Goal: Check status: Check status

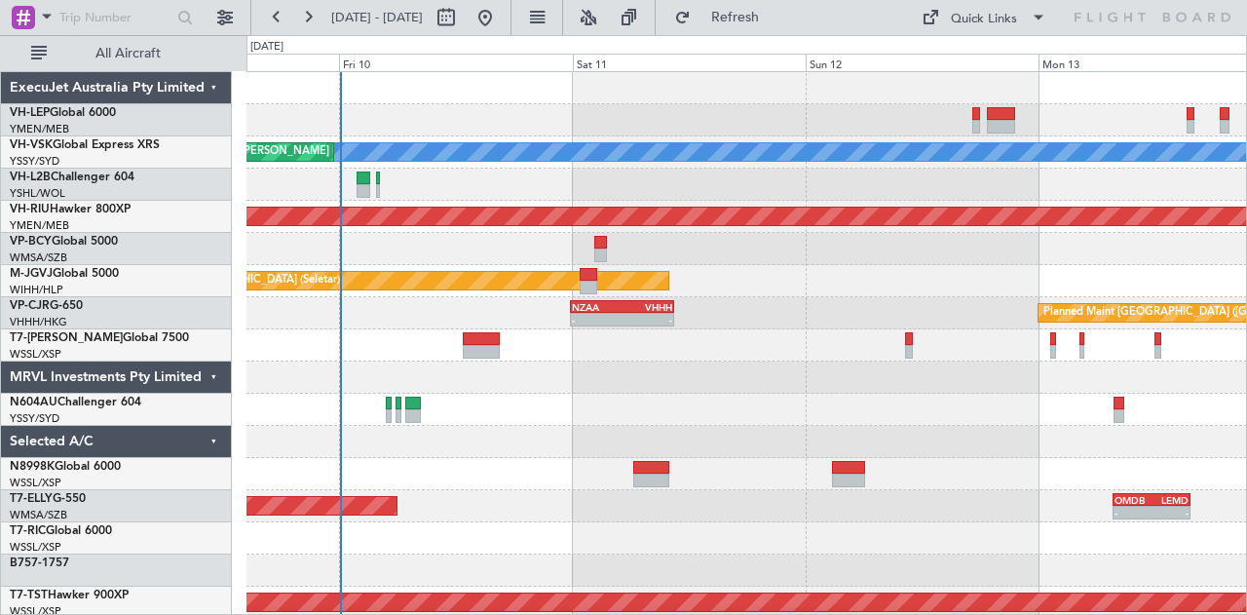
click at [740, 272] on div "[PERSON_NAME] Unplanned Maint Sydney ([PERSON_NAME] Intl) Planned Maint [GEOGRA…" at bounding box center [746, 602] width 1000 height 1061
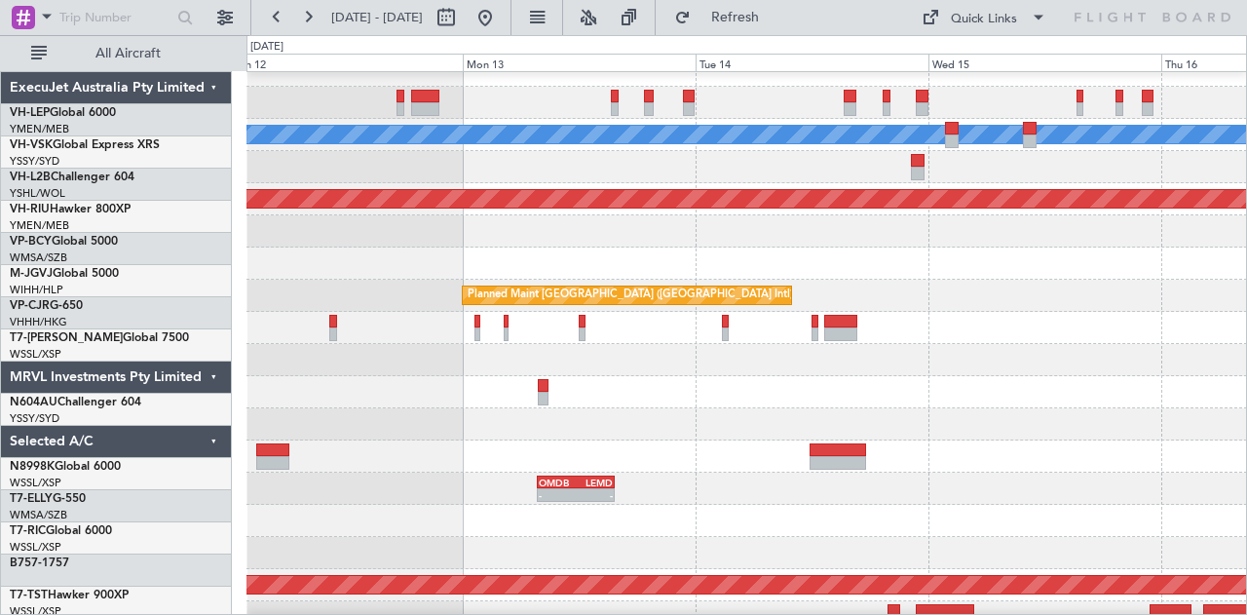
click at [250, 161] on div at bounding box center [746, 167] width 1000 height 32
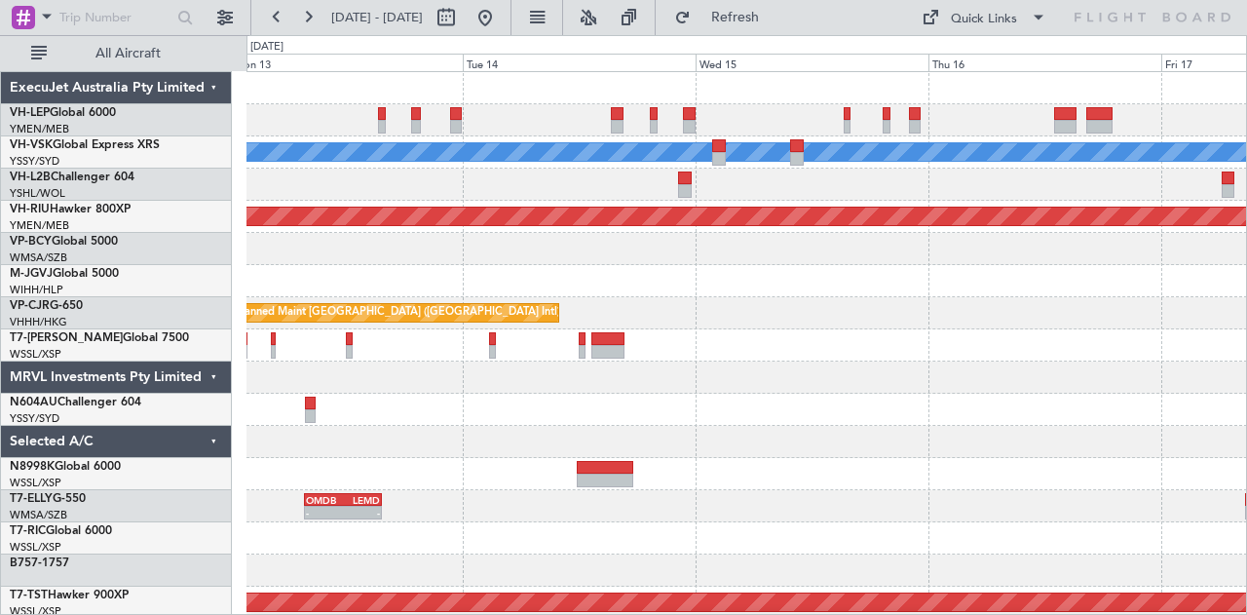
click at [394, 206] on div "[PERSON_NAME] Planned Maint [GEOGRAPHIC_DATA] ([GEOGRAPHIC_DATA]) Planned Maint…" at bounding box center [746, 602] width 1000 height 1061
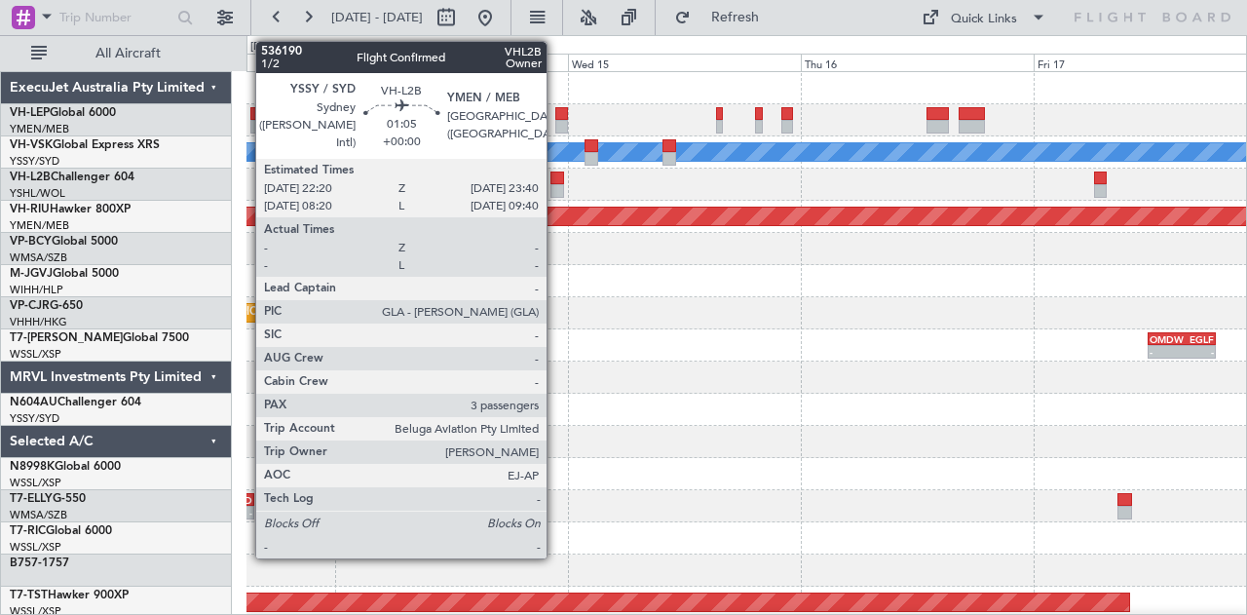
click at [556, 185] on div at bounding box center [557, 191] width 14 height 14
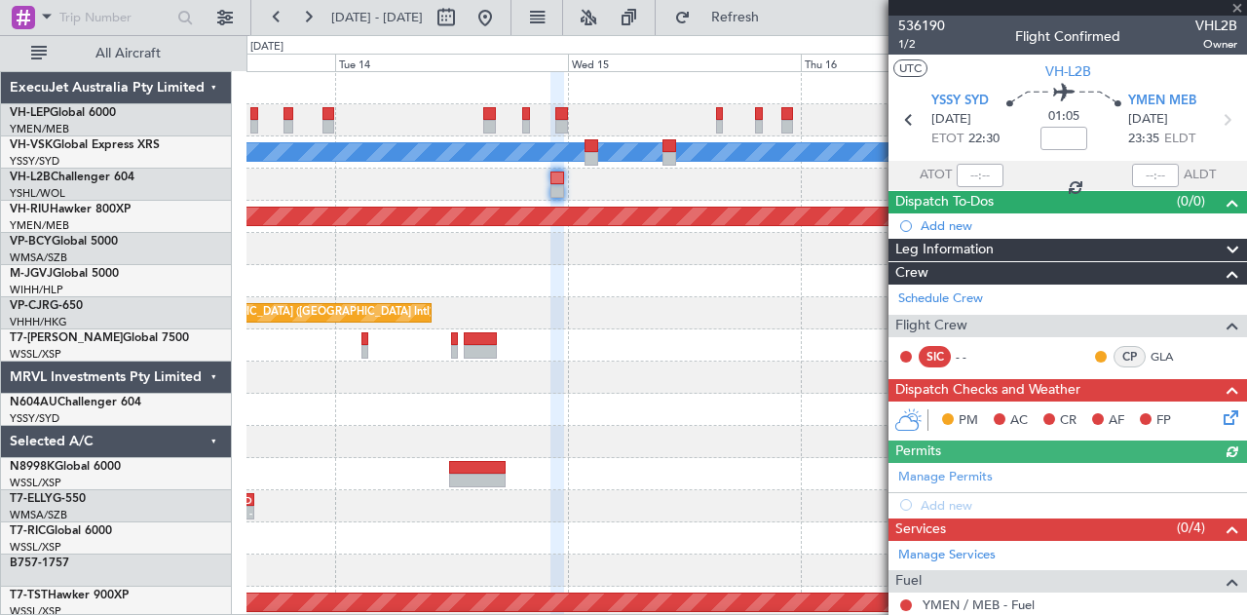
click at [382, 182] on div at bounding box center [746, 184] width 1000 height 32
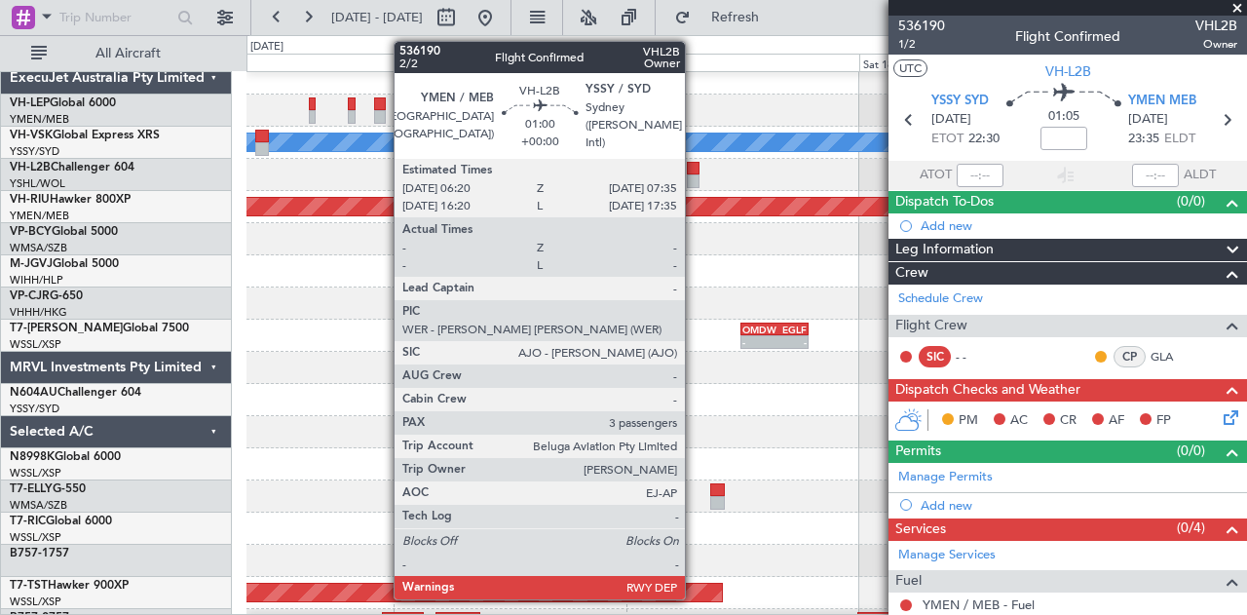
click at [694, 168] on div at bounding box center [693, 169] width 13 height 14
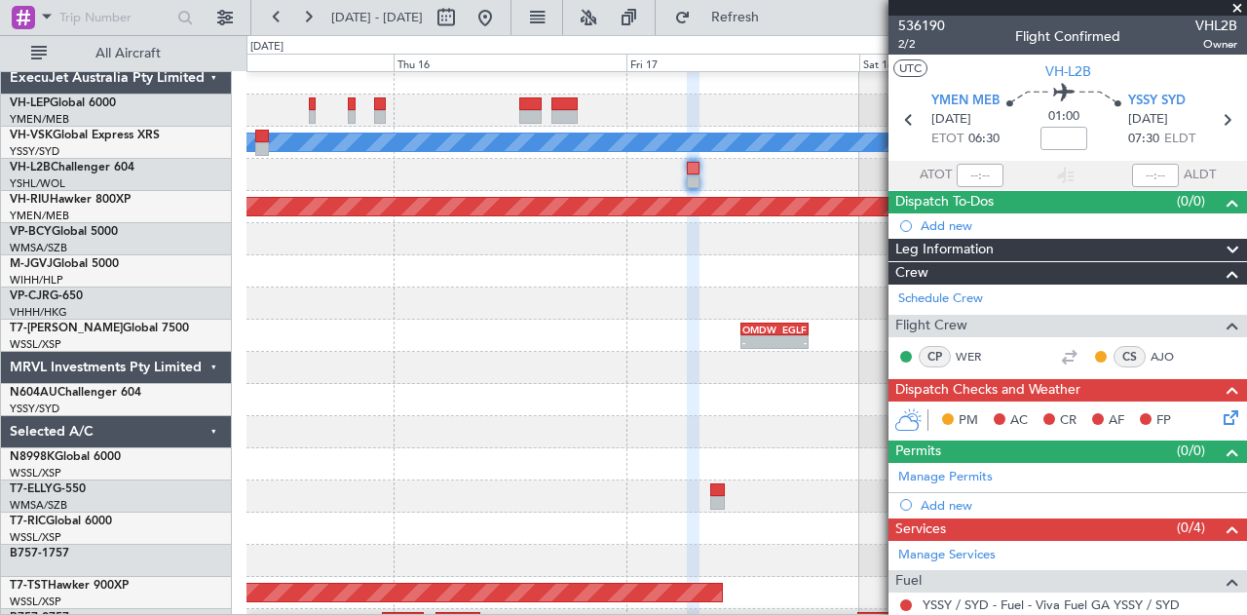
click at [577, 276] on div "[PERSON_NAME] Planned Maint [GEOGRAPHIC_DATA] ([GEOGRAPHIC_DATA]) - - VHHH 00:5…" at bounding box center [746, 592] width 1000 height 1061
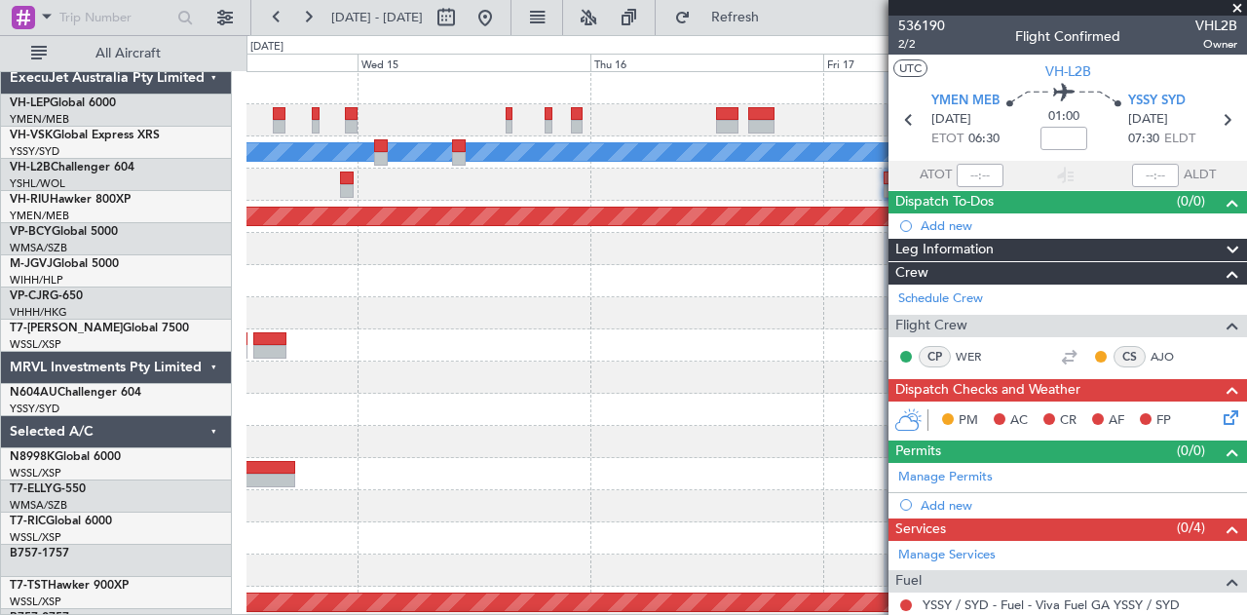
scroll to position [0, 0]
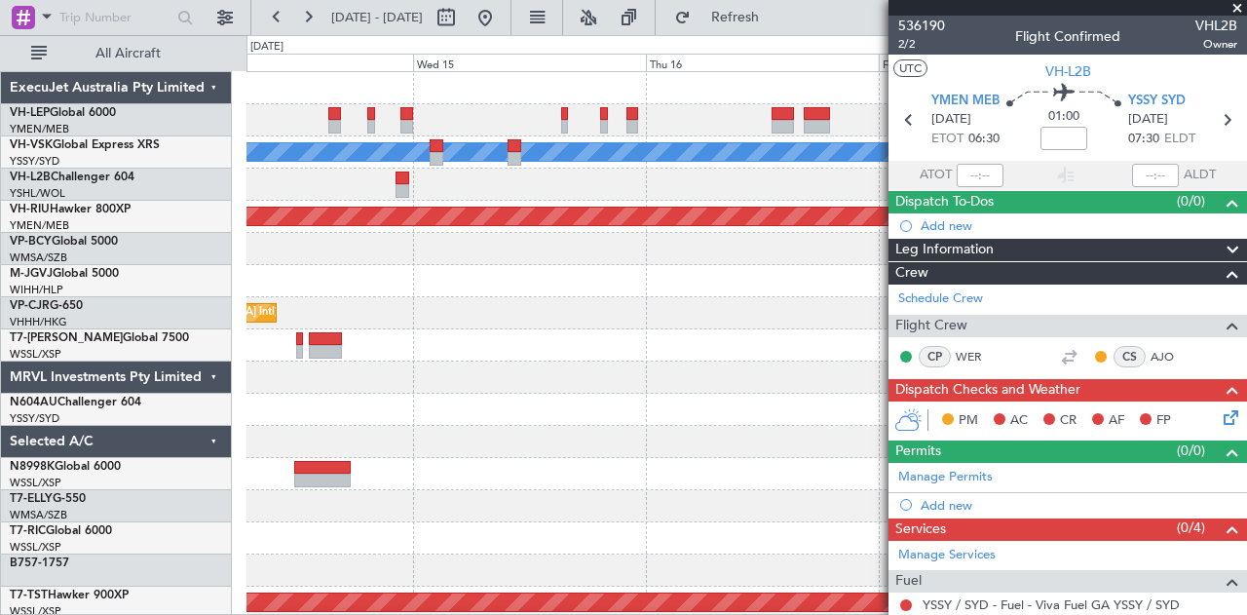
click at [549, 278] on div at bounding box center [746, 281] width 1000 height 32
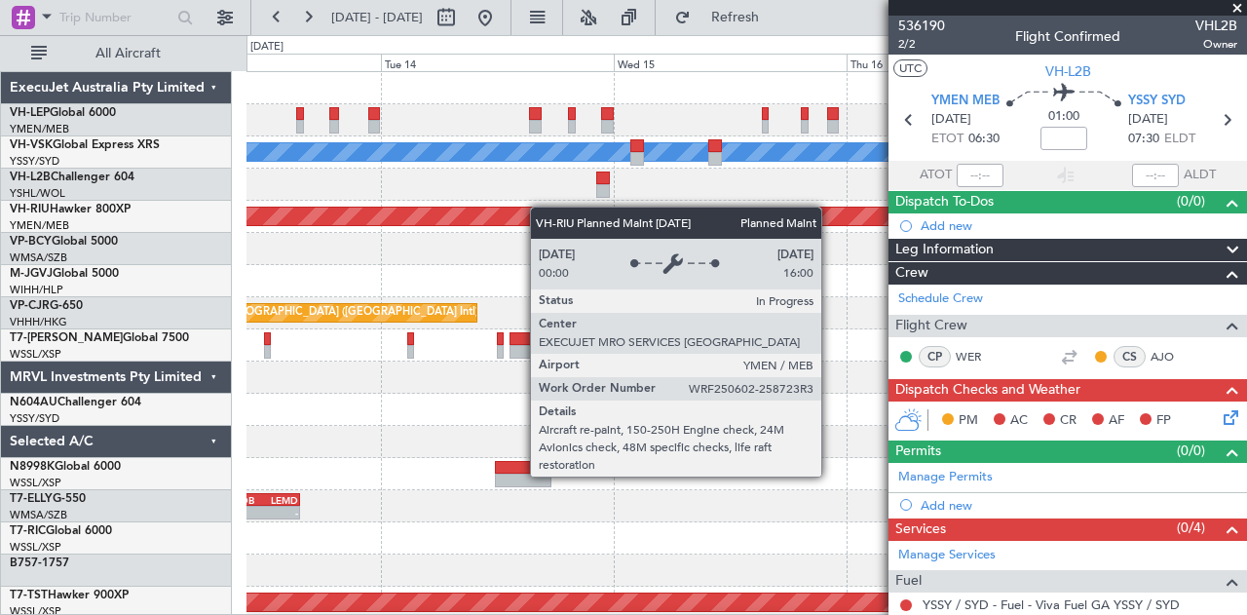
click at [621, 215] on div "[PERSON_NAME] Planned Maint [GEOGRAPHIC_DATA] ([GEOGRAPHIC_DATA]) Planned Maint…" at bounding box center [746, 602] width 1000 height 1061
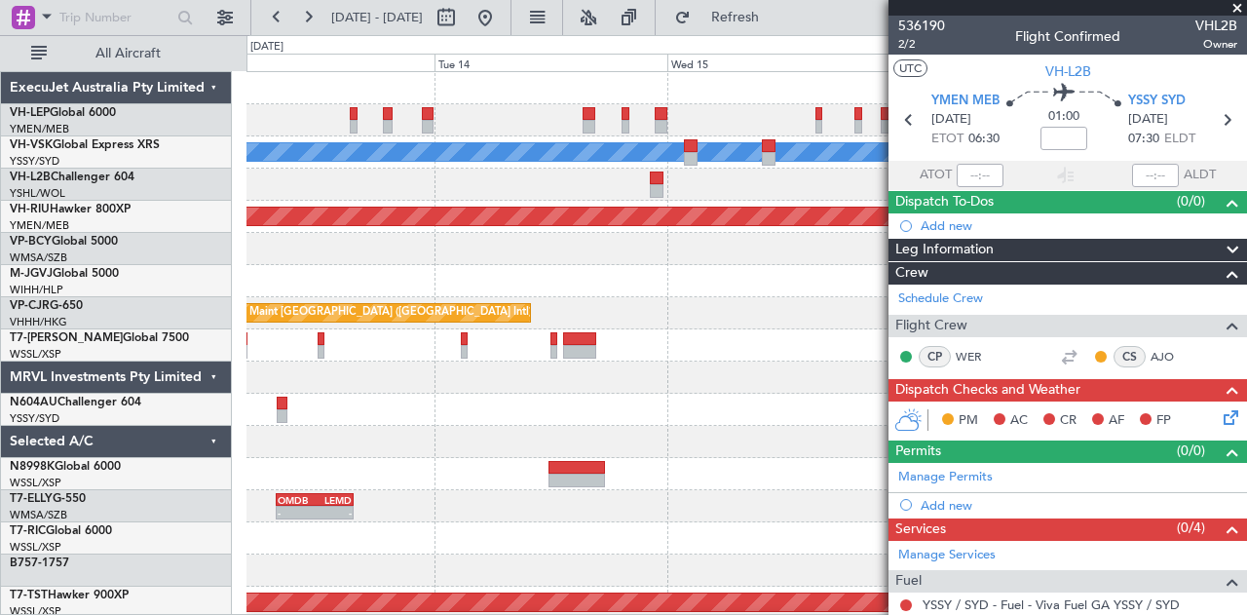
click at [660, 205] on div "[PERSON_NAME] Planned Maint [GEOGRAPHIC_DATA] ([GEOGRAPHIC_DATA]) Planned Maint…" at bounding box center [746, 602] width 1000 height 1061
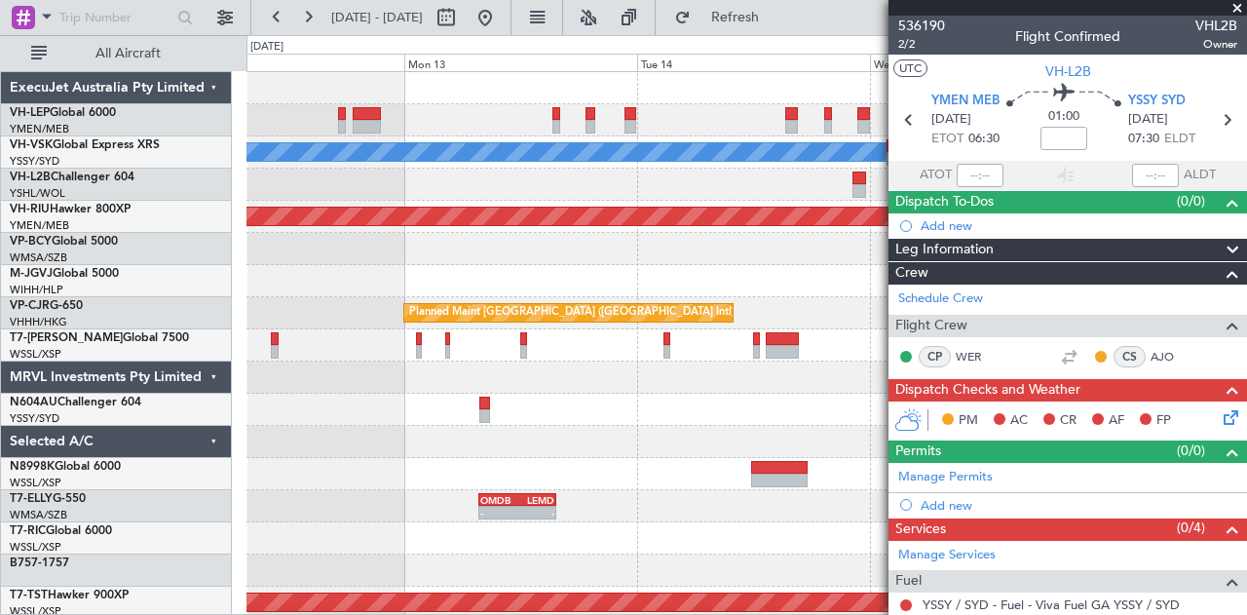
click at [768, 198] on div at bounding box center [746, 184] width 1000 height 32
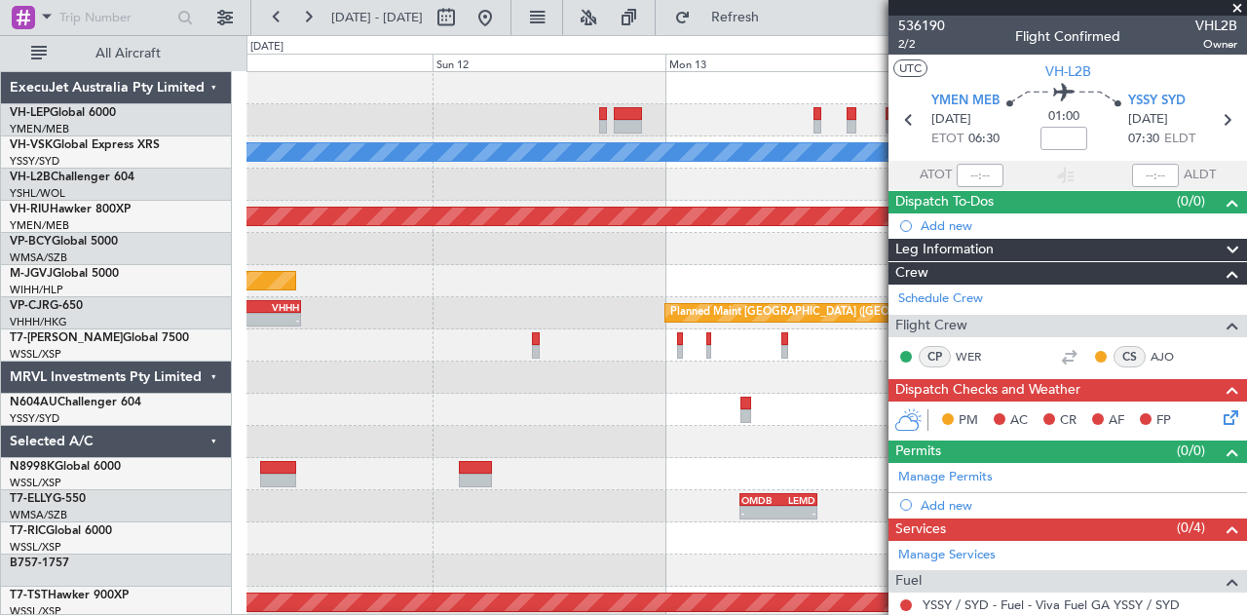
click at [701, 185] on div at bounding box center [746, 184] width 1000 height 32
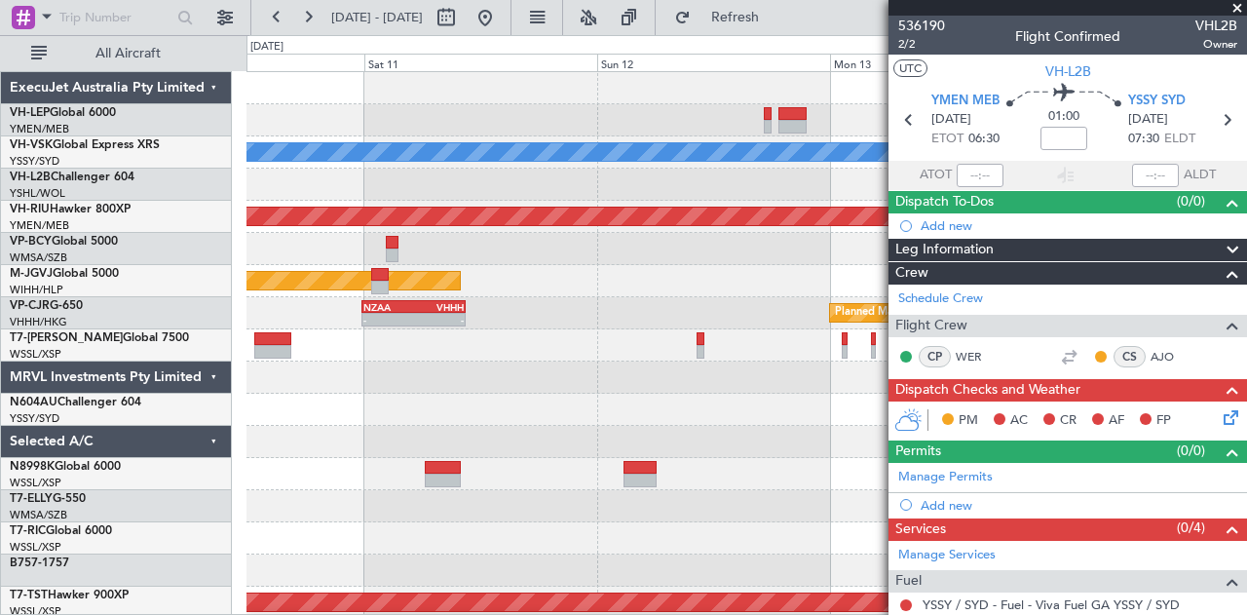
click at [477, 395] on div "[PERSON_NAME] Unplanned Maint Sydney ([PERSON_NAME] Intl) Planned Maint [GEOGRA…" at bounding box center [746, 602] width 1000 height 1061
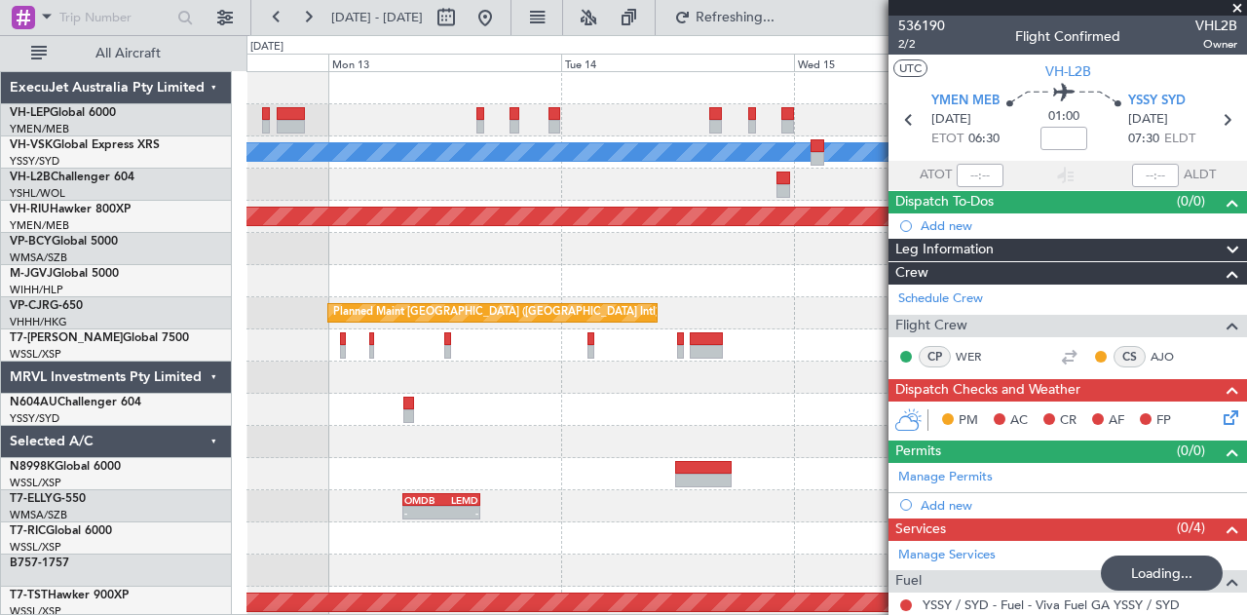
click at [537, 407] on div at bounding box center [746, 409] width 1000 height 32
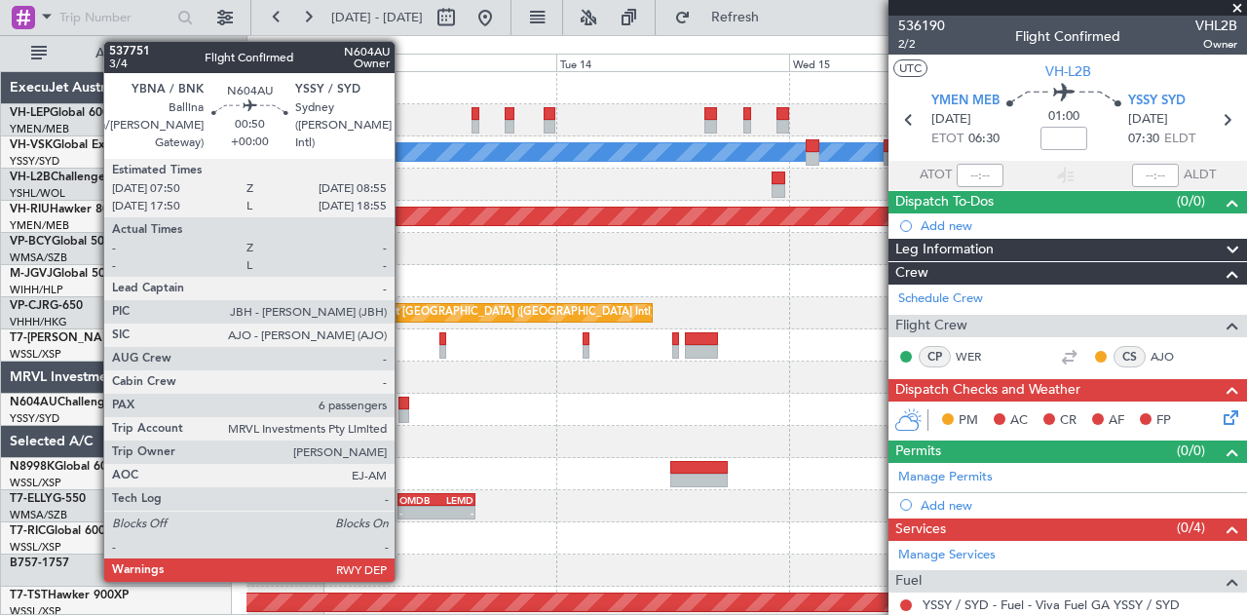
click at [404, 409] on div at bounding box center [403, 416] width 11 height 14
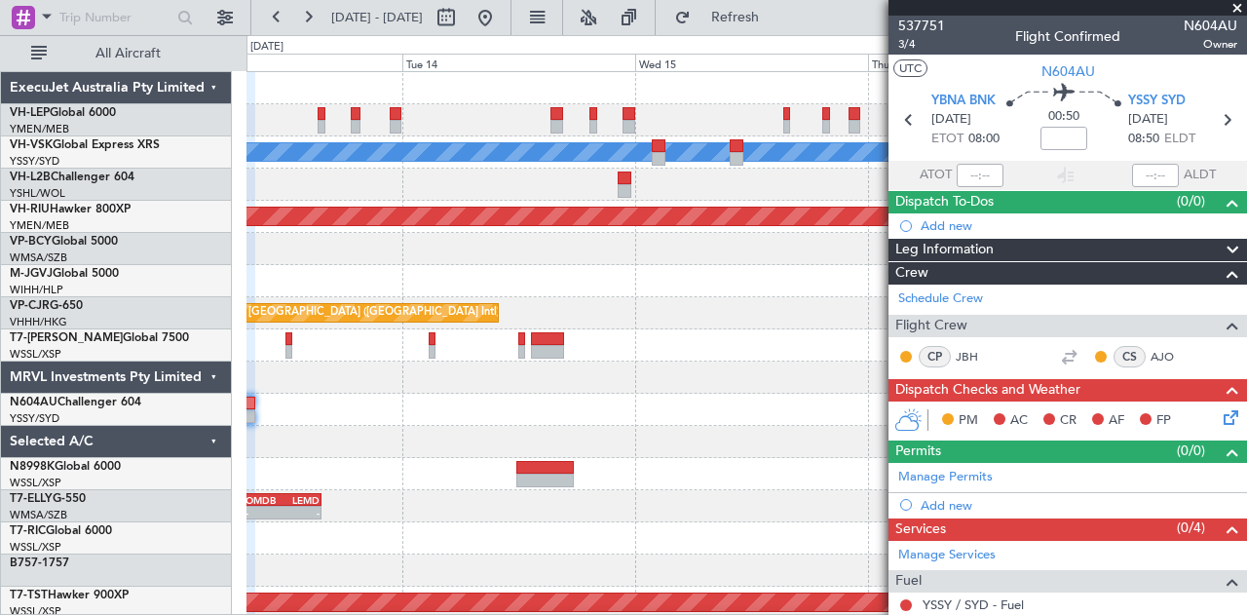
click at [381, 441] on div at bounding box center [746, 442] width 1000 height 32
click at [466, 435] on div at bounding box center [746, 442] width 1000 height 32
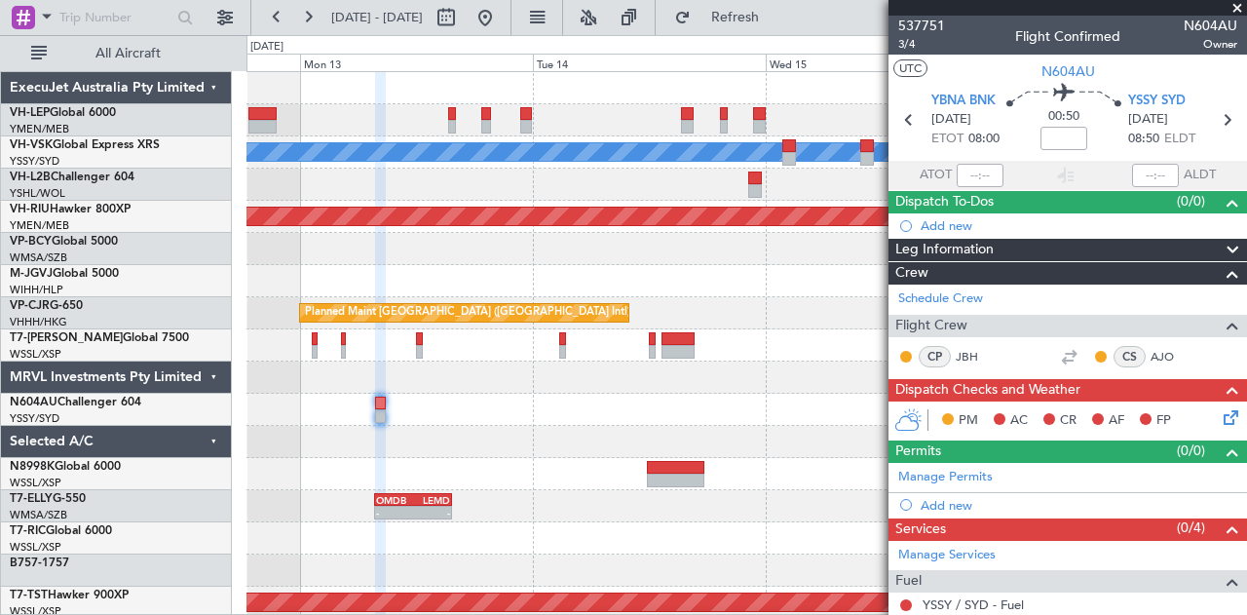
click at [343, 429] on div "[PERSON_NAME] Planned Maint [GEOGRAPHIC_DATA] ([GEOGRAPHIC_DATA]) Planned Maint…" at bounding box center [746, 602] width 1000 height 1061
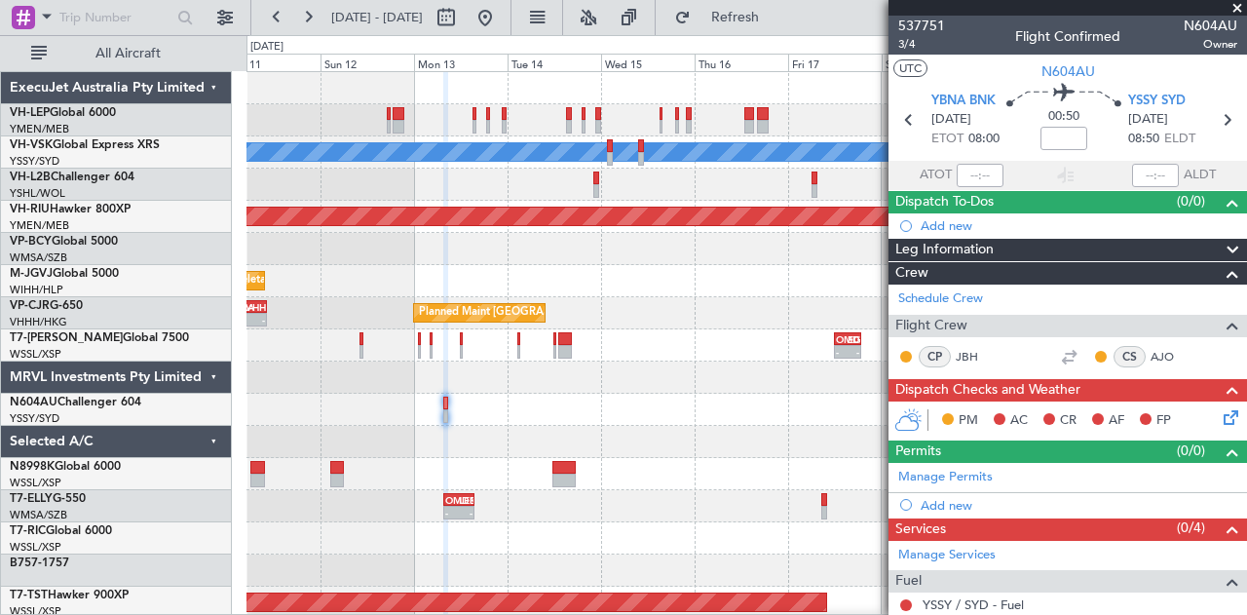
click at [502, 441] on div at bounding box center [746, 442] width 1000 height 32
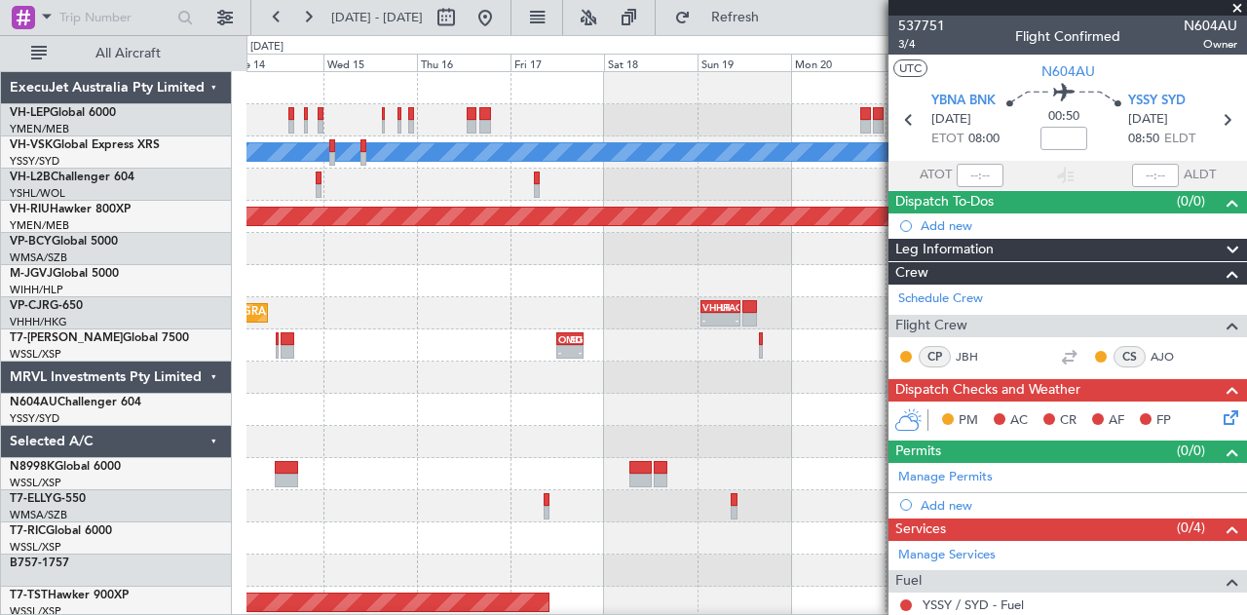
click at [439, 414] on div at bounding box center [746, 409] width 1000 height 32
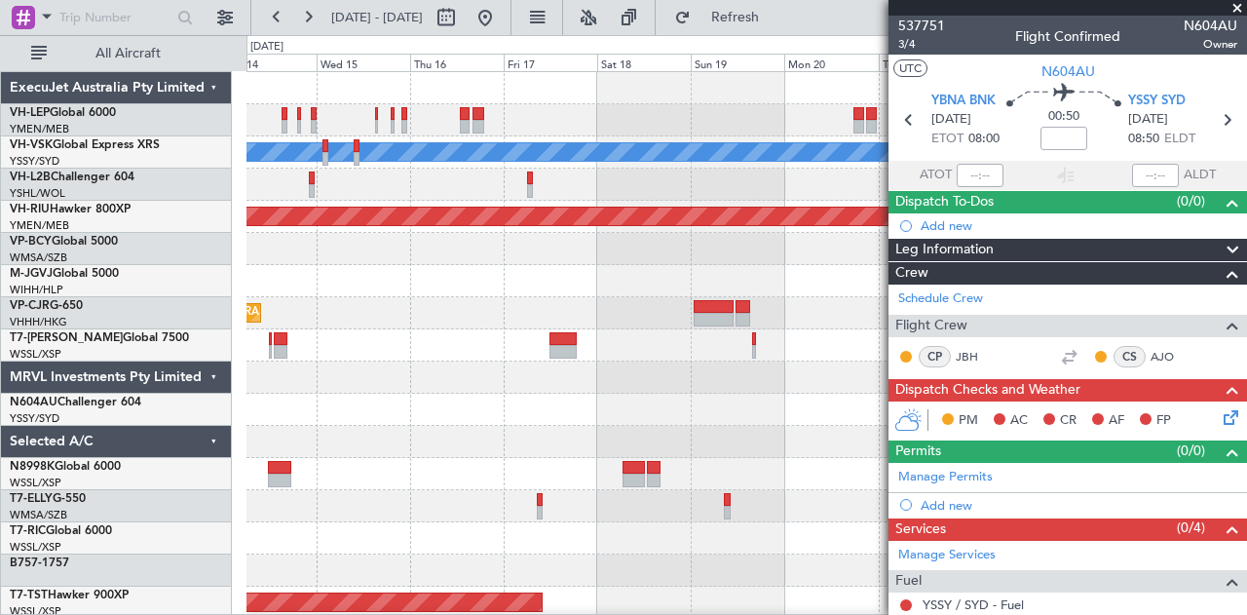
click at [769, 429] on div "[PERSON_NAME] Planned Maint [GEOGRAPHIC_DATA] ([GEOGRAPHIC_DATA]) Planned Maint…" at bounding box center [746, 602] width 1000 height 1061
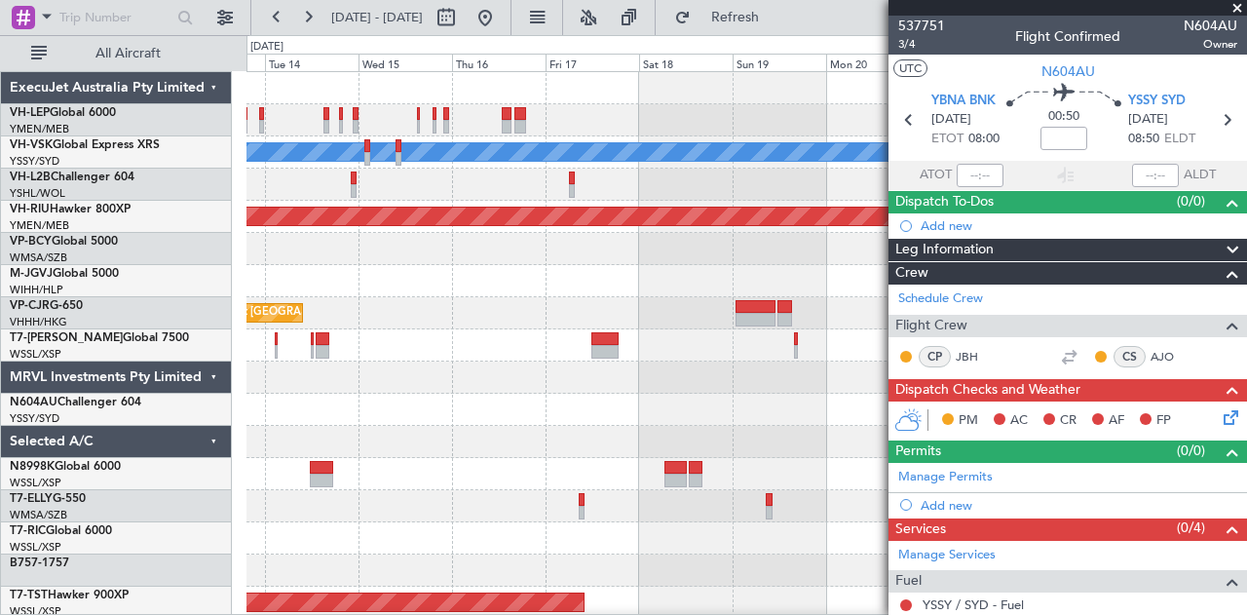
click at [670, 410] on div at bounding box center [746, 409] width 1000 height 32
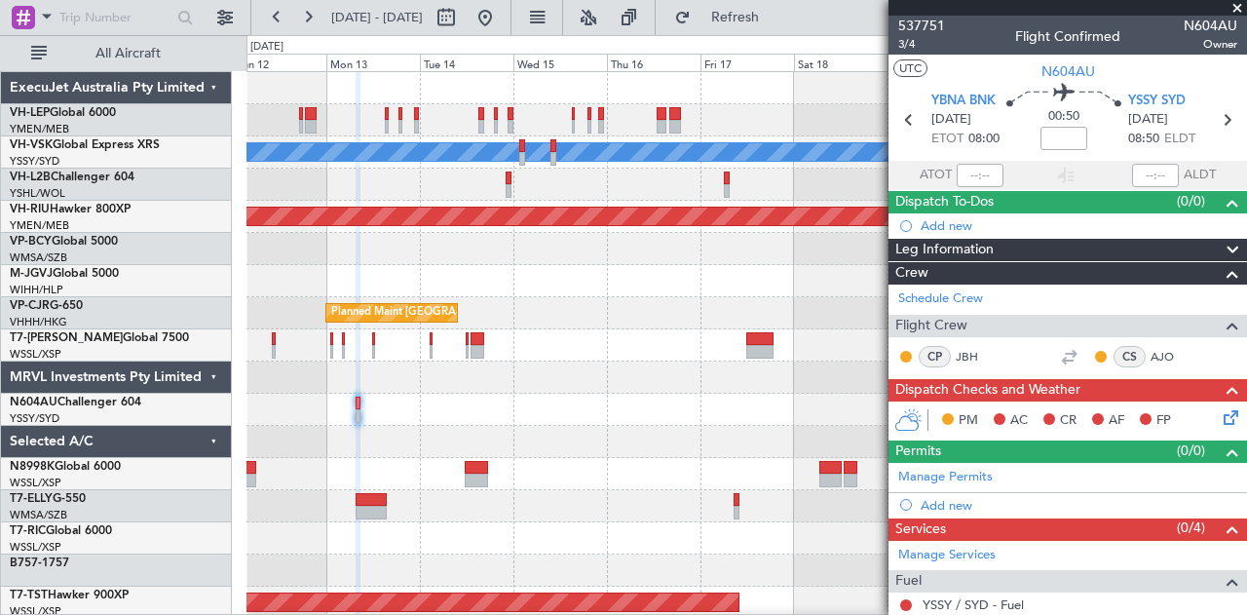
click at [801, 437] on div "[PERSON_NAME] Unplanned Maint Sydney ([PERSON_NAME] Intl) Planned Maint [GEOGRA…" at bounding box center [746, 602] width 1000 height 1061
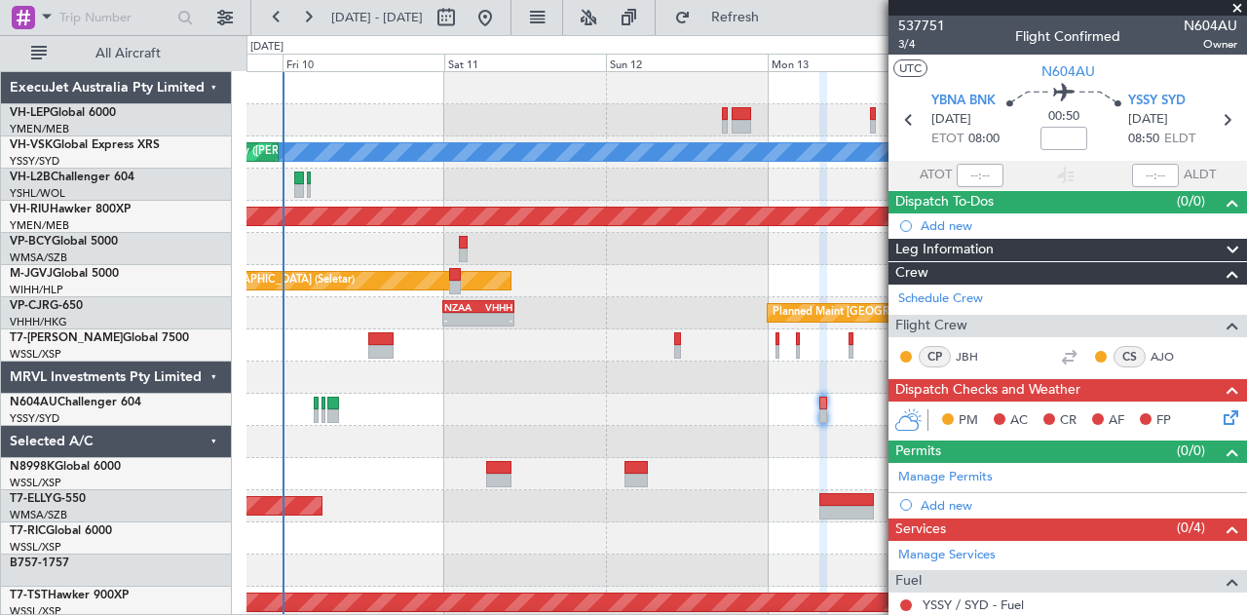
click at [543, 398] on div "[PERSON_NAME] Unplanned Maint Sydney ([PERSON_NAME] Intl) Planned Maint [GEOGRA…" at bounding box center [746, 602] width 1000 height 1061
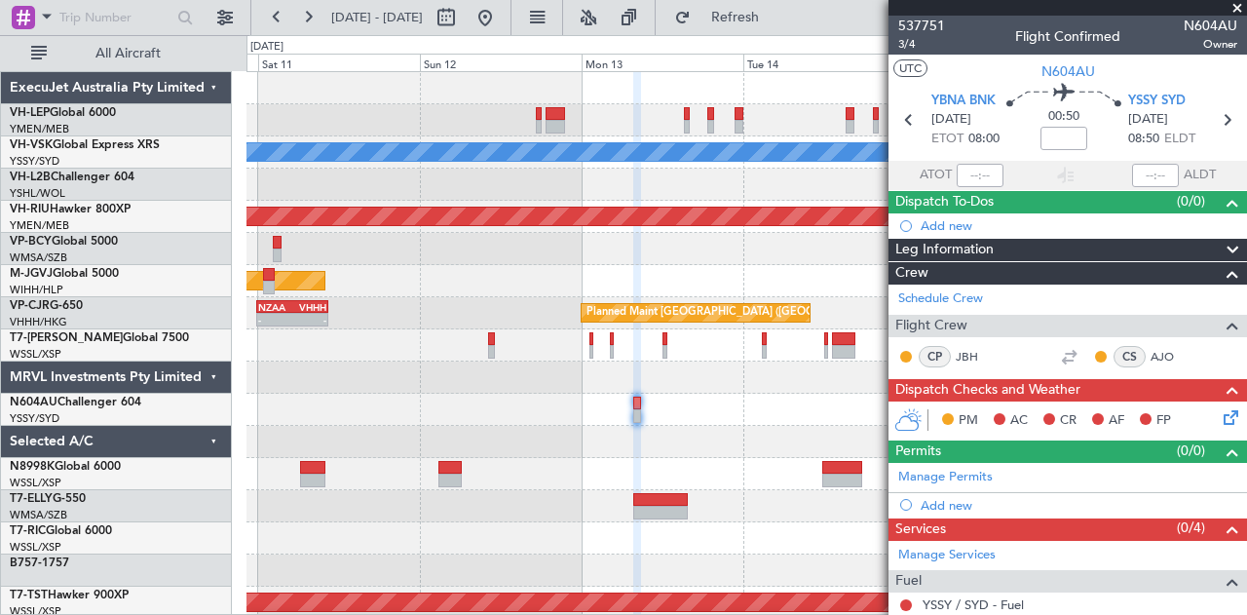
click at [1233, 7] on span at bounding box center [1236, 9] width 19 height 18
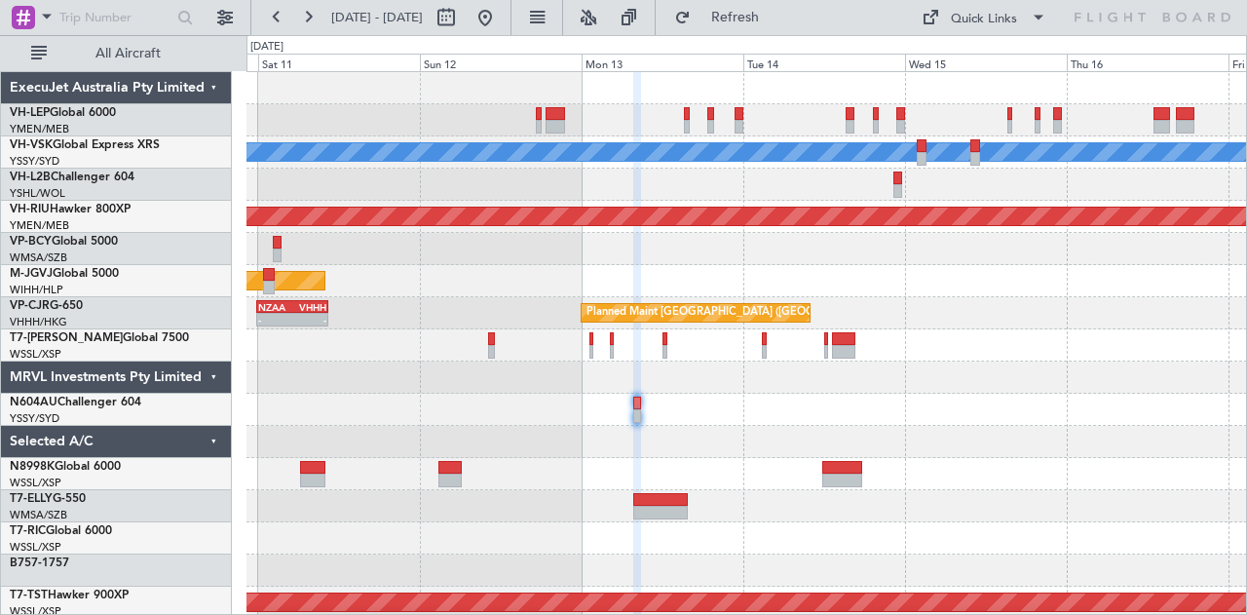
type input "0"
click at [724, 434] on div "[PERSON_NAME] Unplanned Maint Sydney ([PERSON_NAME] Intl) Planned Maint [GEOGRA…" at bounding box center [746, 602] width 1000 height 1061
